Goal: Task Accomplishment & Management: Use online tool/utility

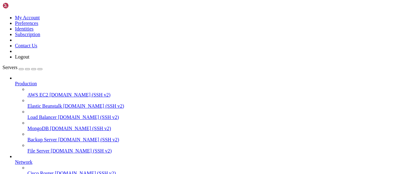
scroll to position [126, 0]
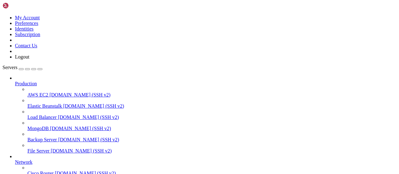
type input "/root/wastul/bypassing"
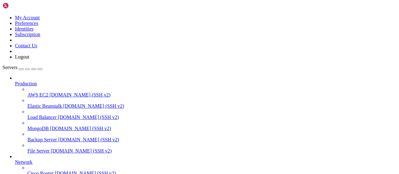
type textarea "return _5['data']['key'] except Exception as e: return f'An error occurred whil…"
paste textarea "except Exception as e: return f'An error occurred while bypassing Delta ({e})'"
type textarea "except Exception as e: return f'An error occurred while bypassing Delta ({e})'"
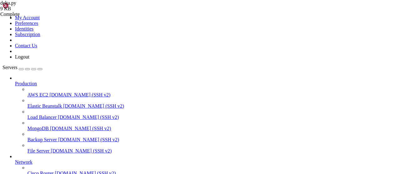
scroll to position [508, 0]
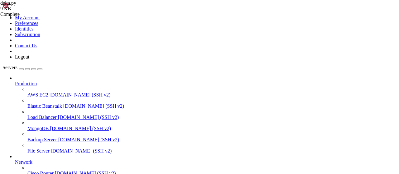
type textarea "except Exception as e: return f'An error occurred while bypassing Delta ({e})'"
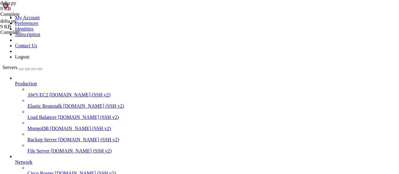
scroll to position [456, 0]
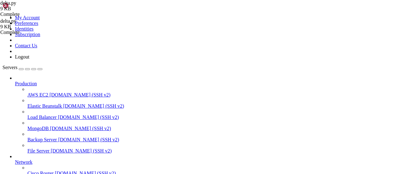
type textarea "except Exception as e: return f'An error occurred while bypassing Delta ({e})'"
